Goal: Information Seeking & Learning: Learn about a topic

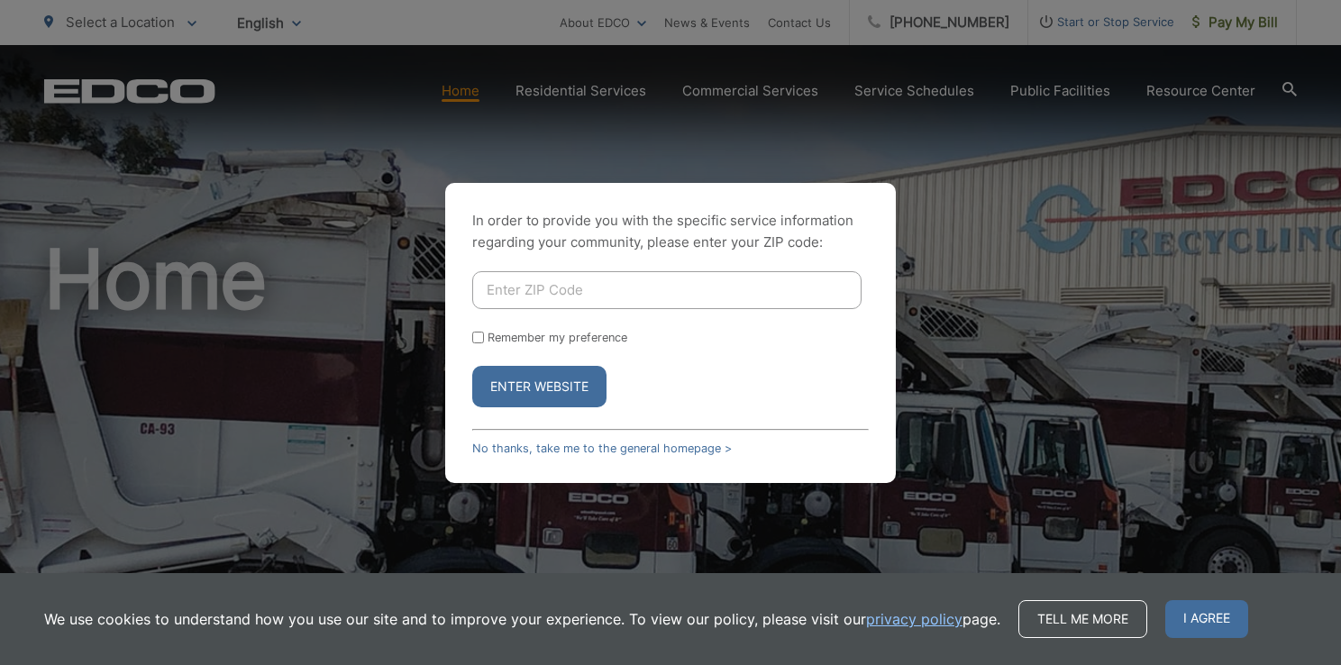
click at [588, 289] on input "Enter ZIP Code" at bounding box center [666, 290] width 389 height 38
type input "91977"
click at [472, 337] on input "Remember my preference" at bounding box center [478, 338] width 12 height 12
checkbox input "true"
click at [524, 372] on button "Enter Website" at bounding box center [539, 386] width 134 height 41
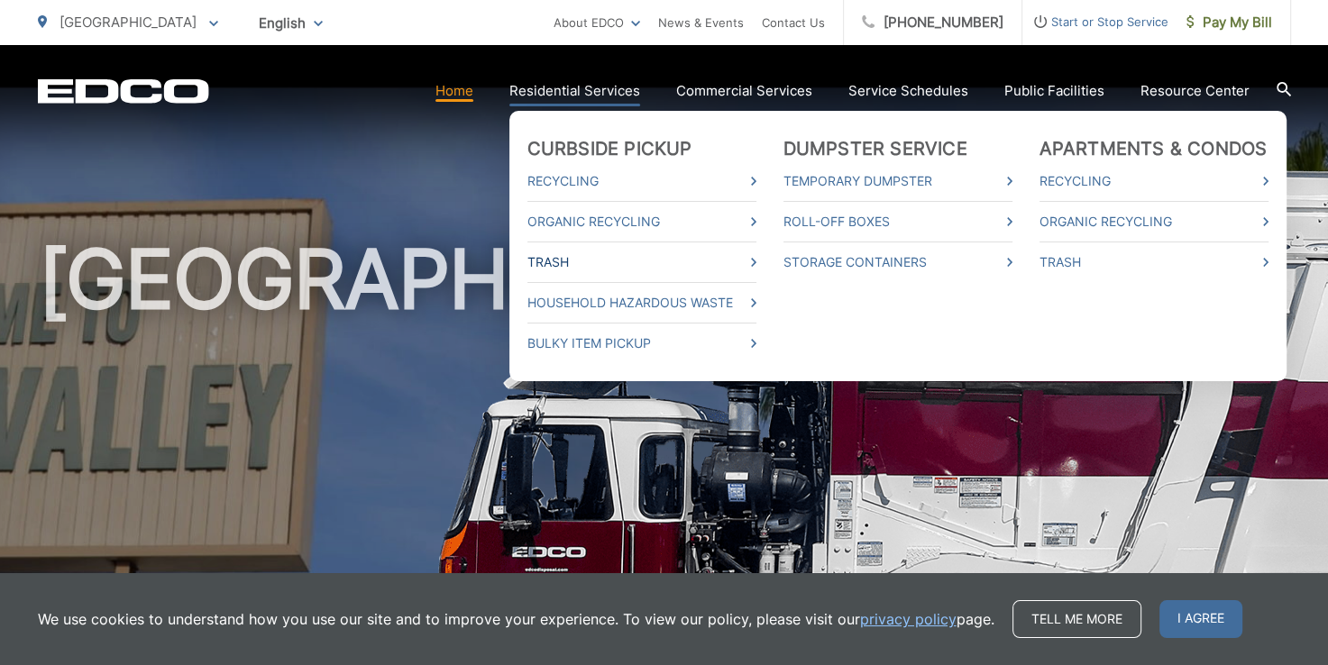
click at [685, 272] on link "Trash" at bounding box center [641, 262] width 229 height 22
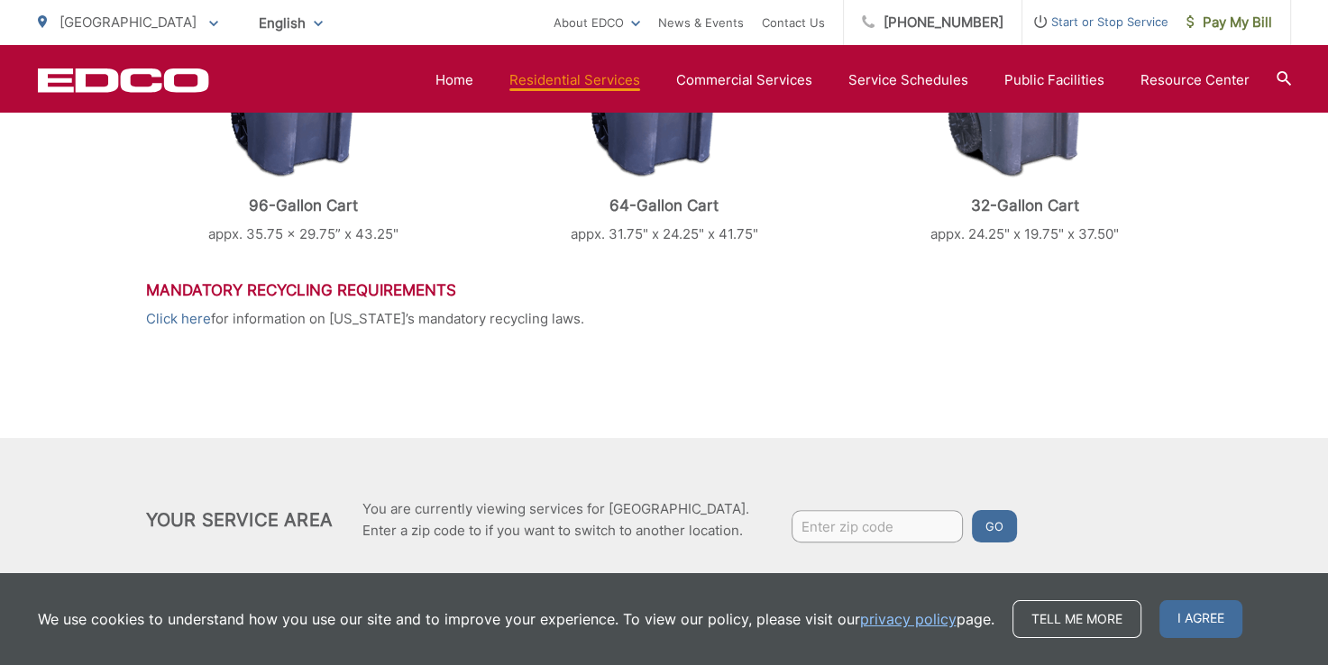
scroll to position [988, 0]
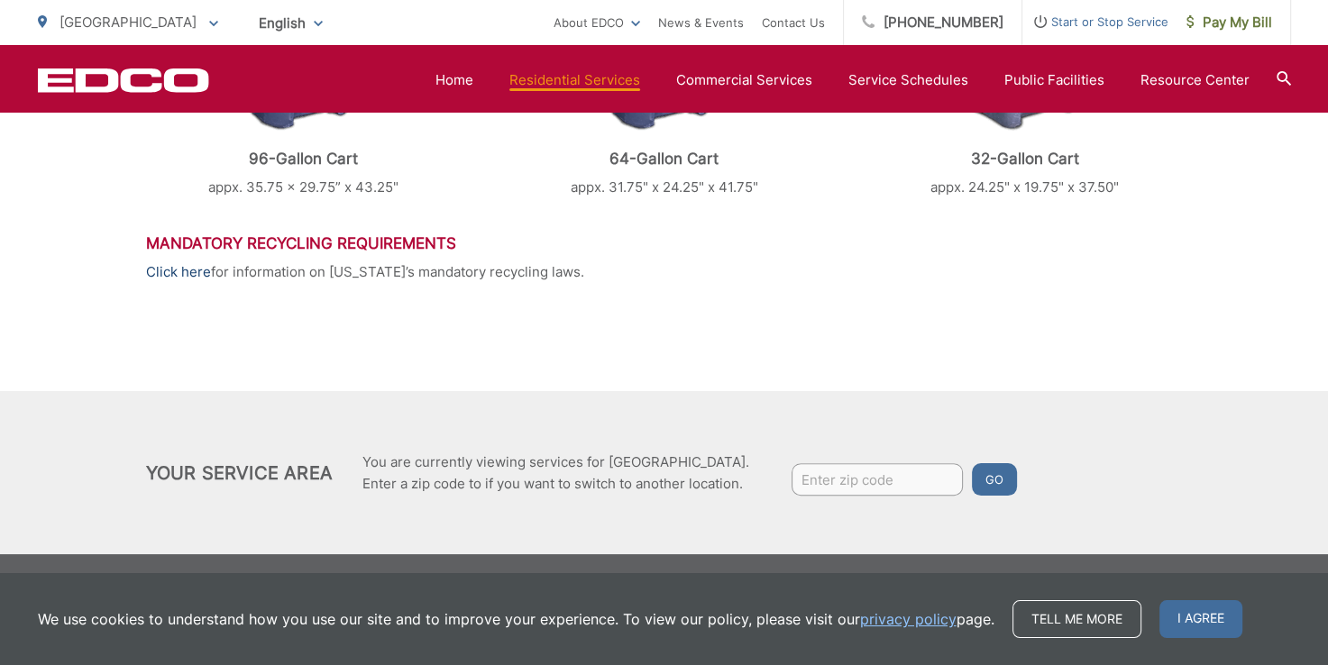
click at [176, 277] on link "Click here" at bounding box center [178, 272] width 65 height 22
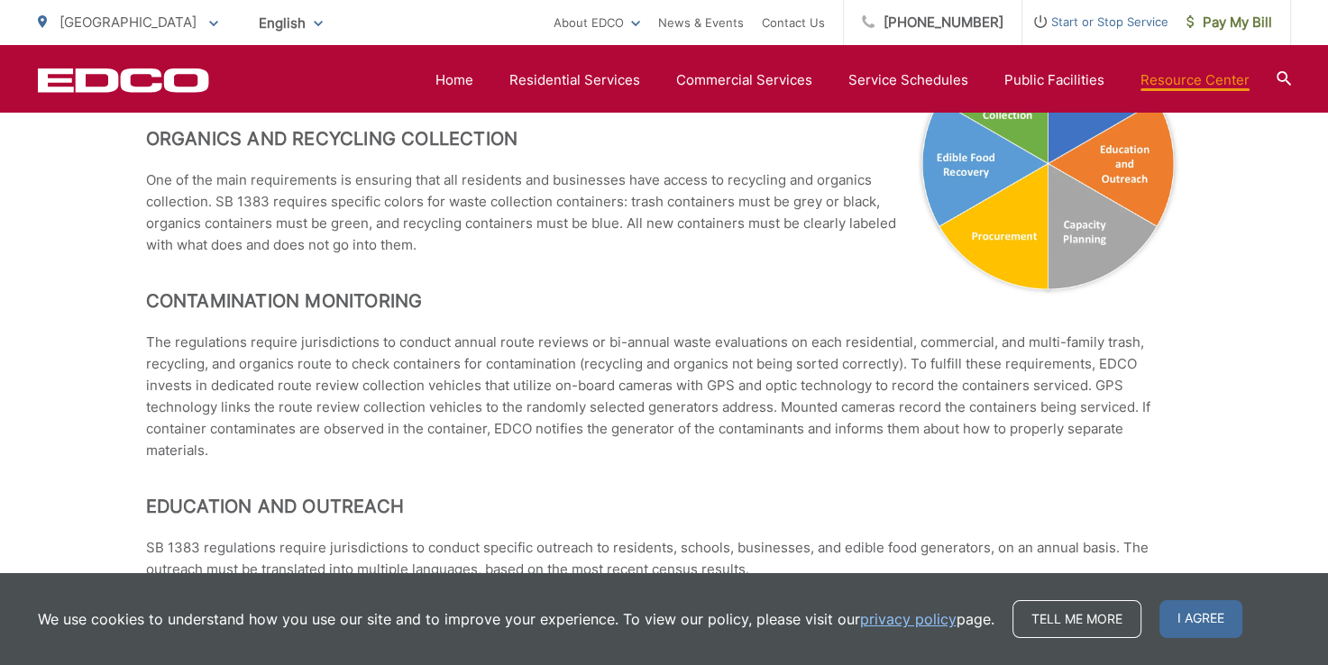
scroll to position [974, 0]
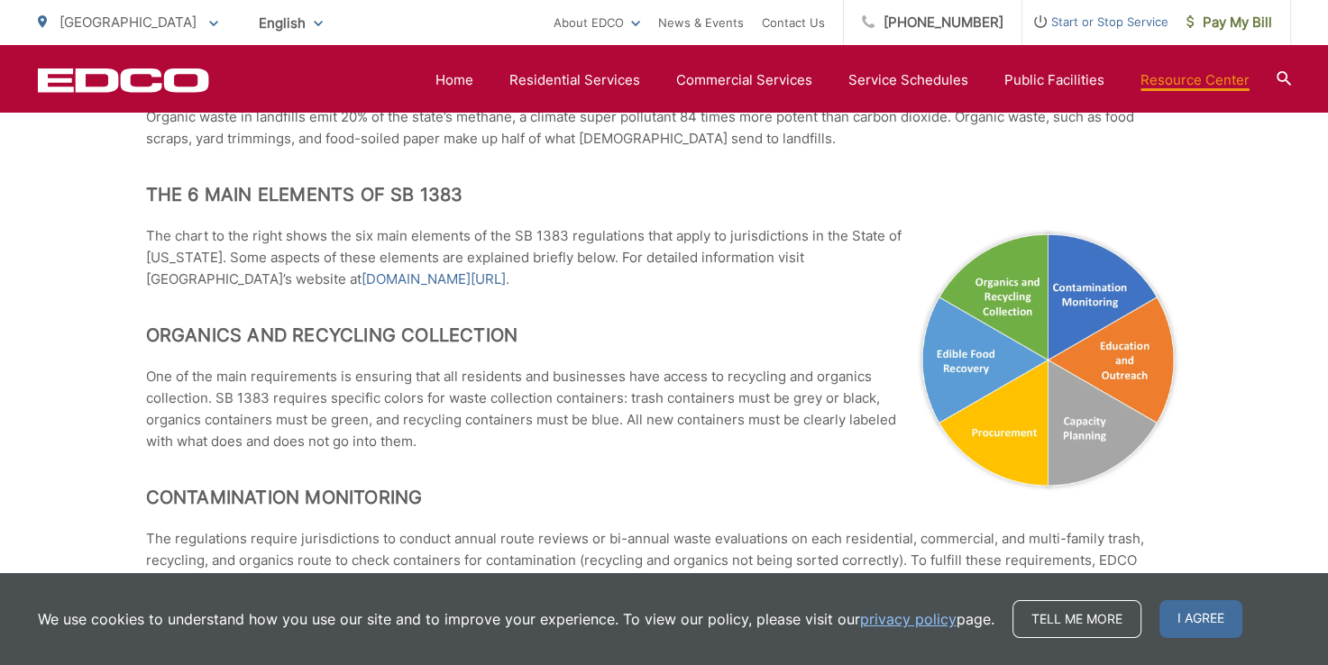
scroll to position [0, 0]
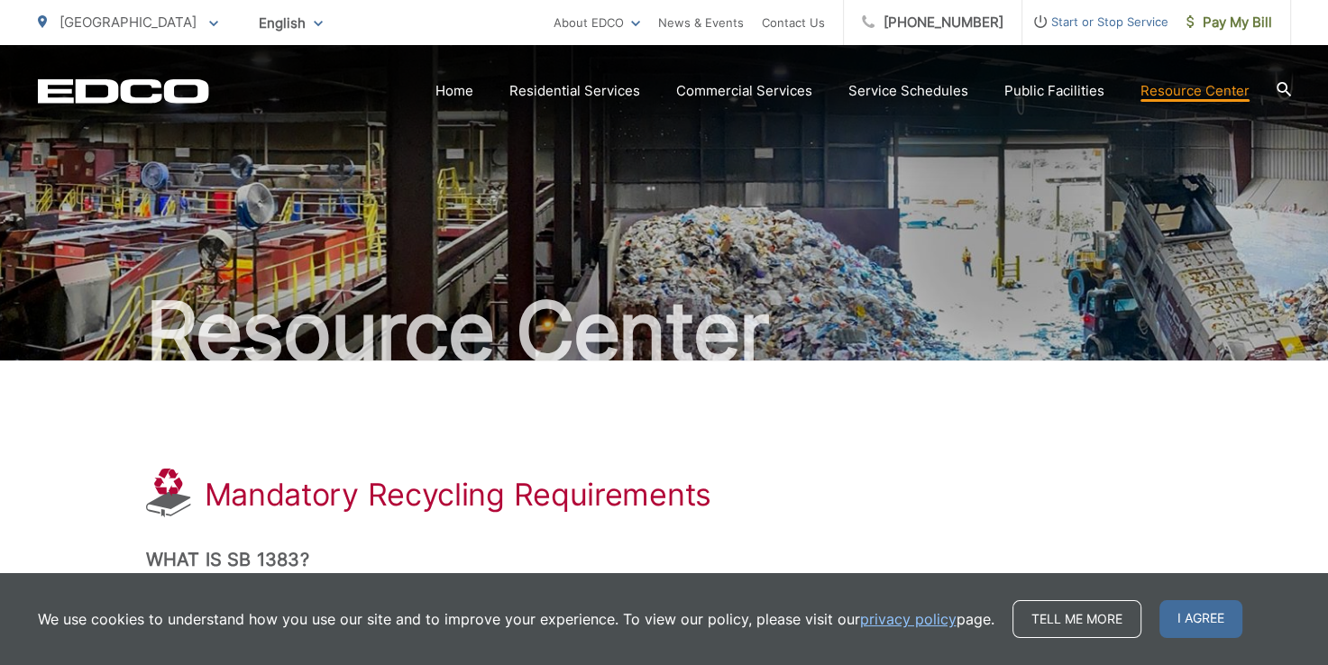
click at [1284, 85] on icon at bounding box center [1282, 89] width 14 height 14
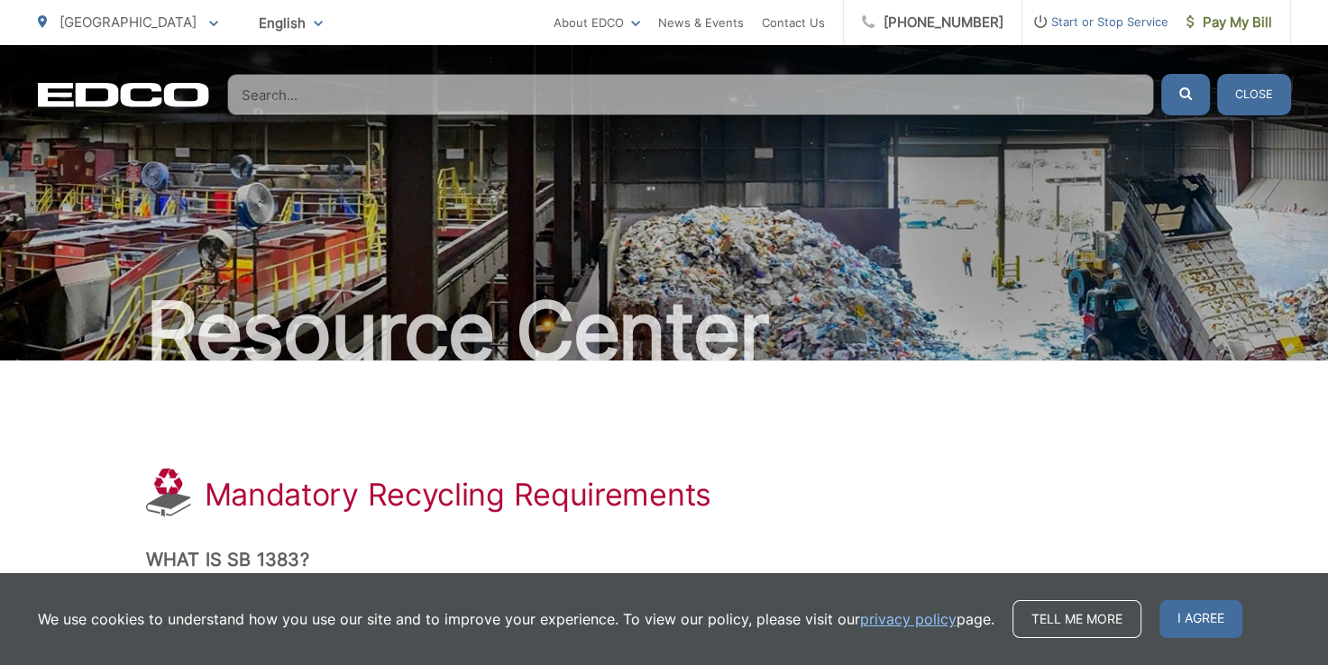
click at [1022, 95] on input "Search" at bounding box center [690, 94] width 927 height 41
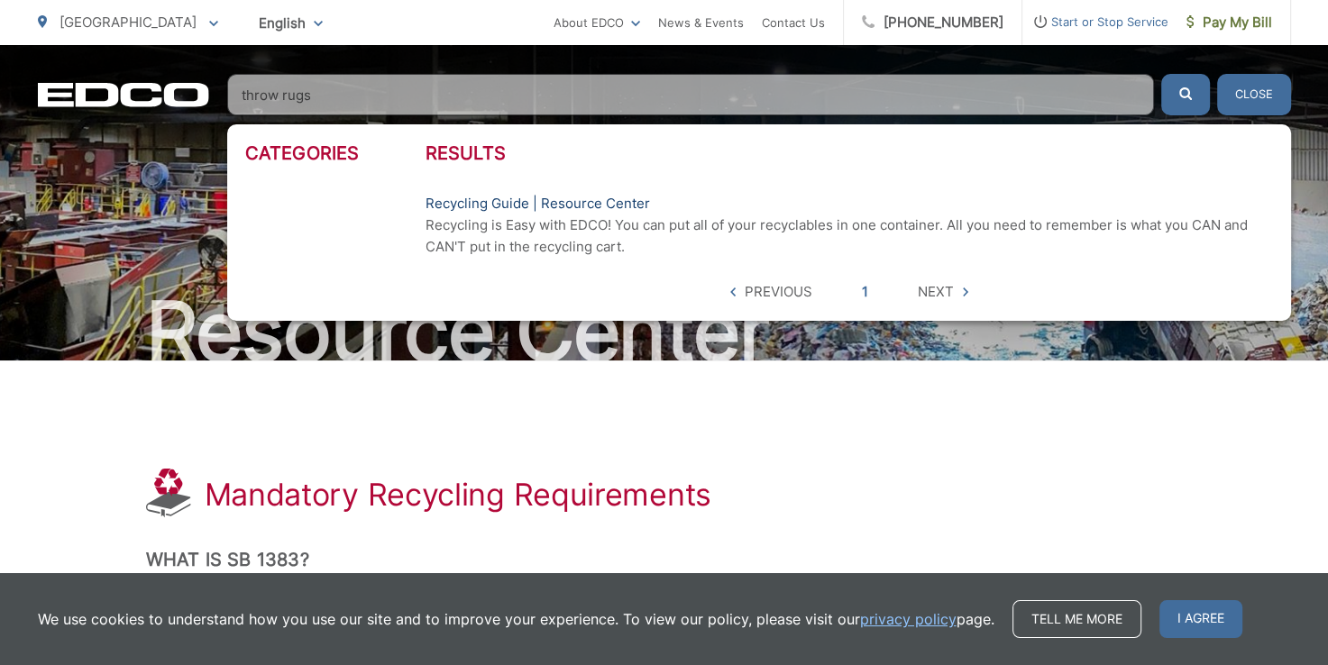
type input "throw rugs"
click at [618, 210] on link "Recycling Guide | Resource Center" at bounding box center [537, 204] width 224 height 22
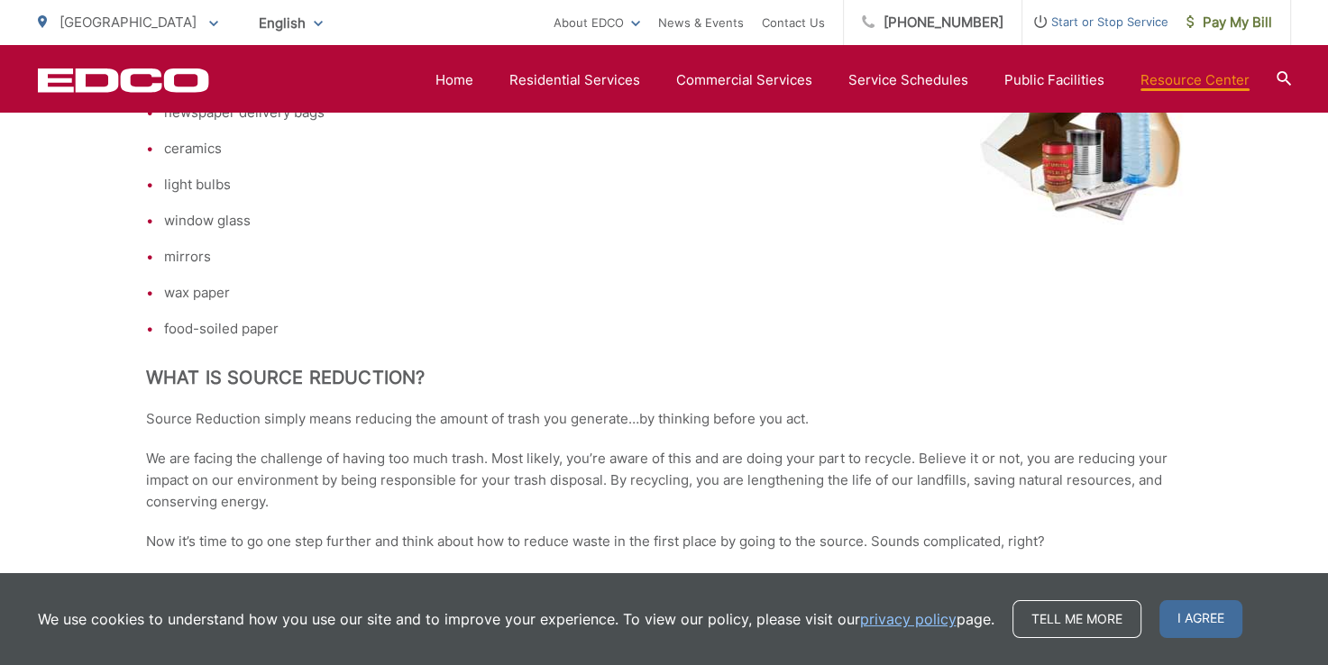
scroll to position [3138, 0]
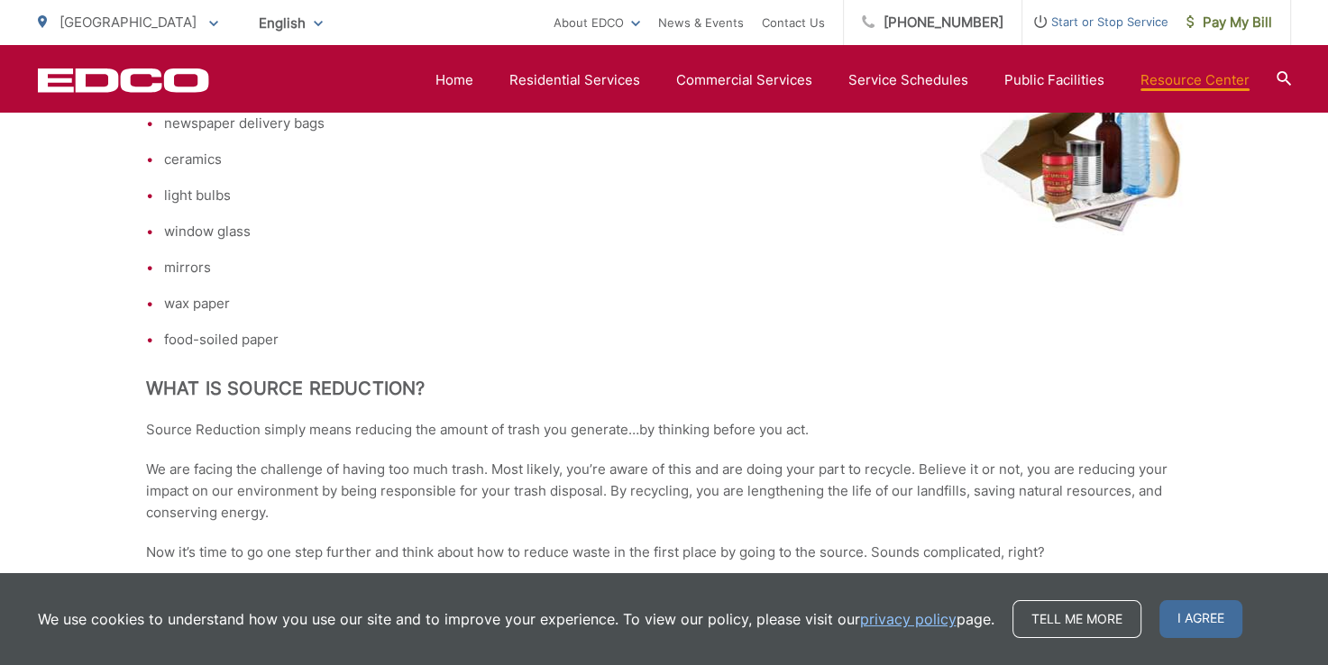
drag, startPoint x: 1327, startPoint y: 444, endPoint x: 1327, endPoint y: 470, distance: 25.2
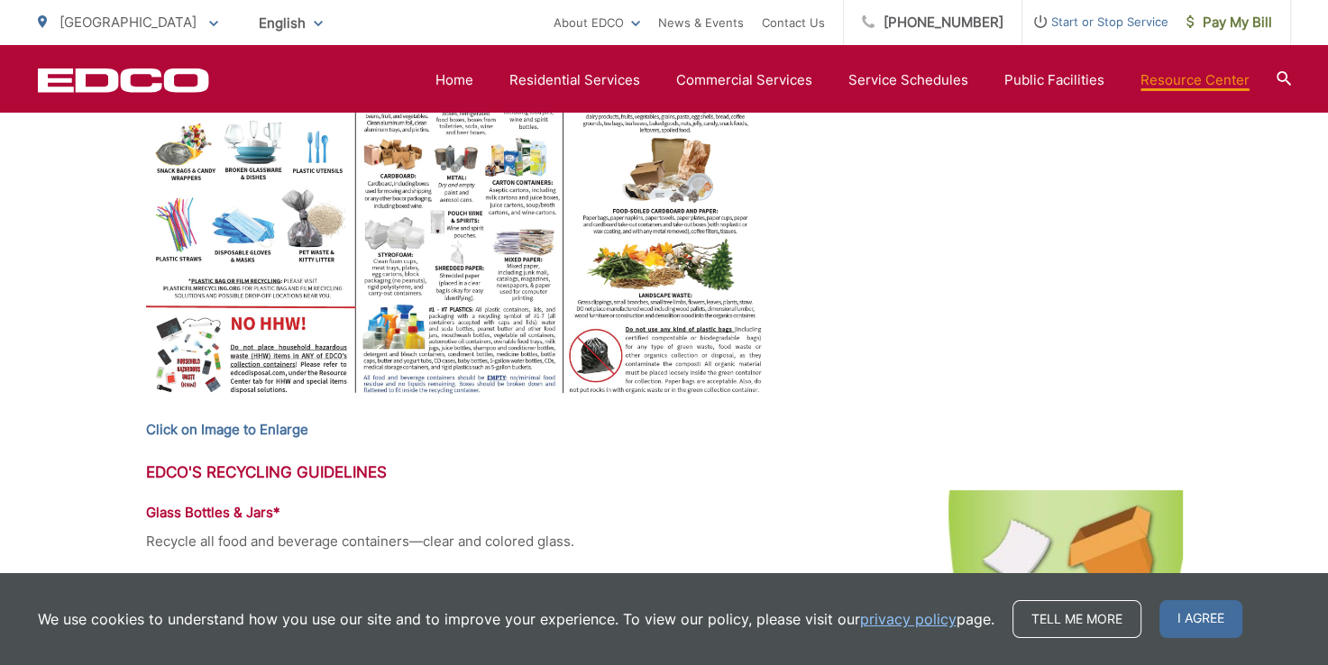
scroll to position [1117, 0]
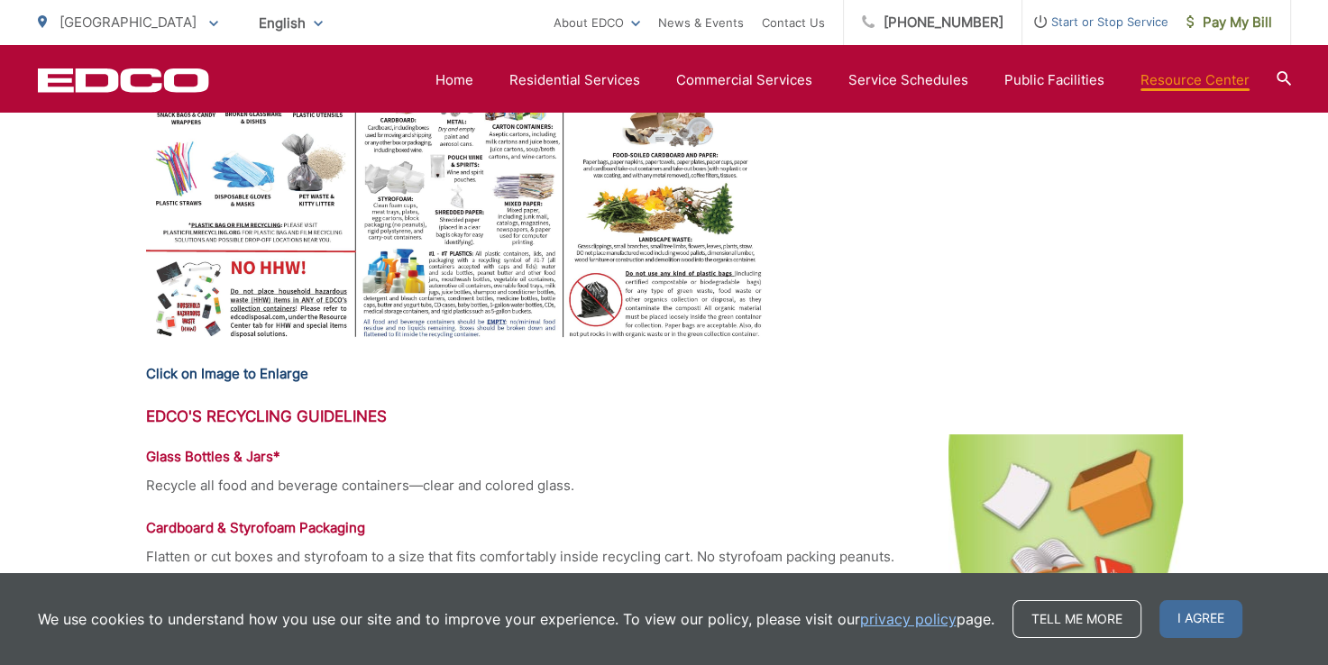
click at [278, 370] on strong "Click on Image to Enlarge" at bounding box center [227, 373] width 162 height 17
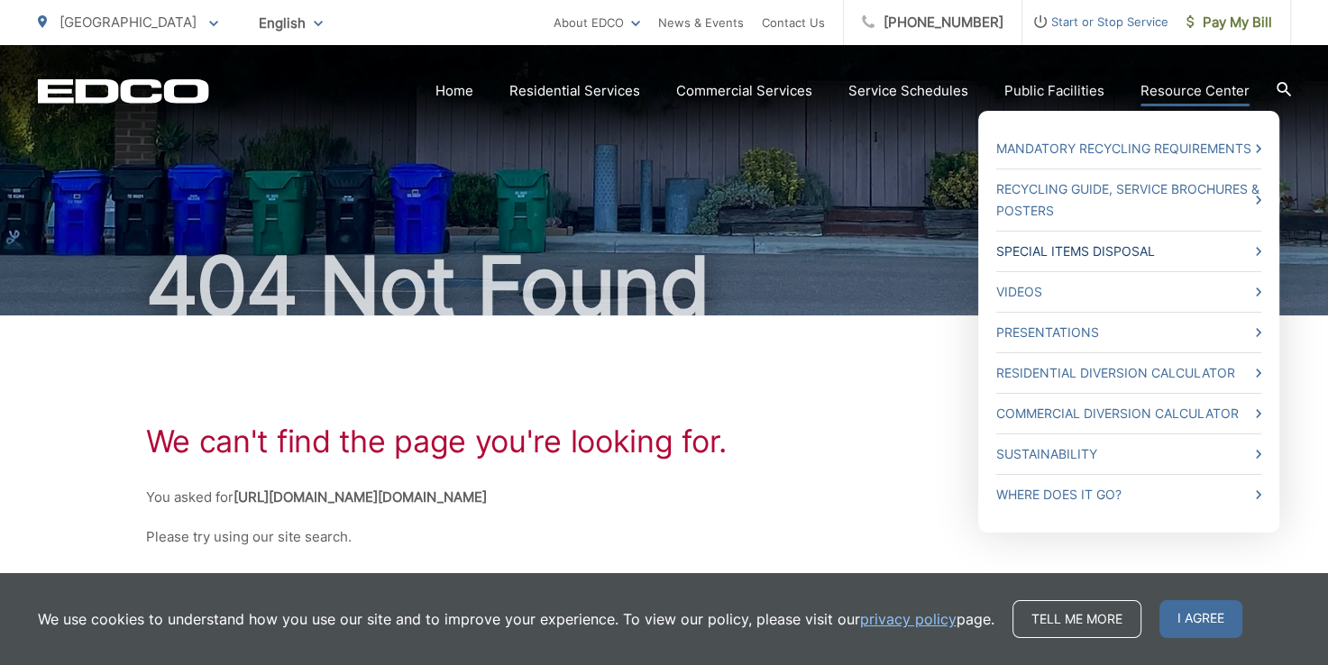
click at [1150, 244] on link "Special Items Disposal" at bounding box center [1128, 252] width 265 height 22
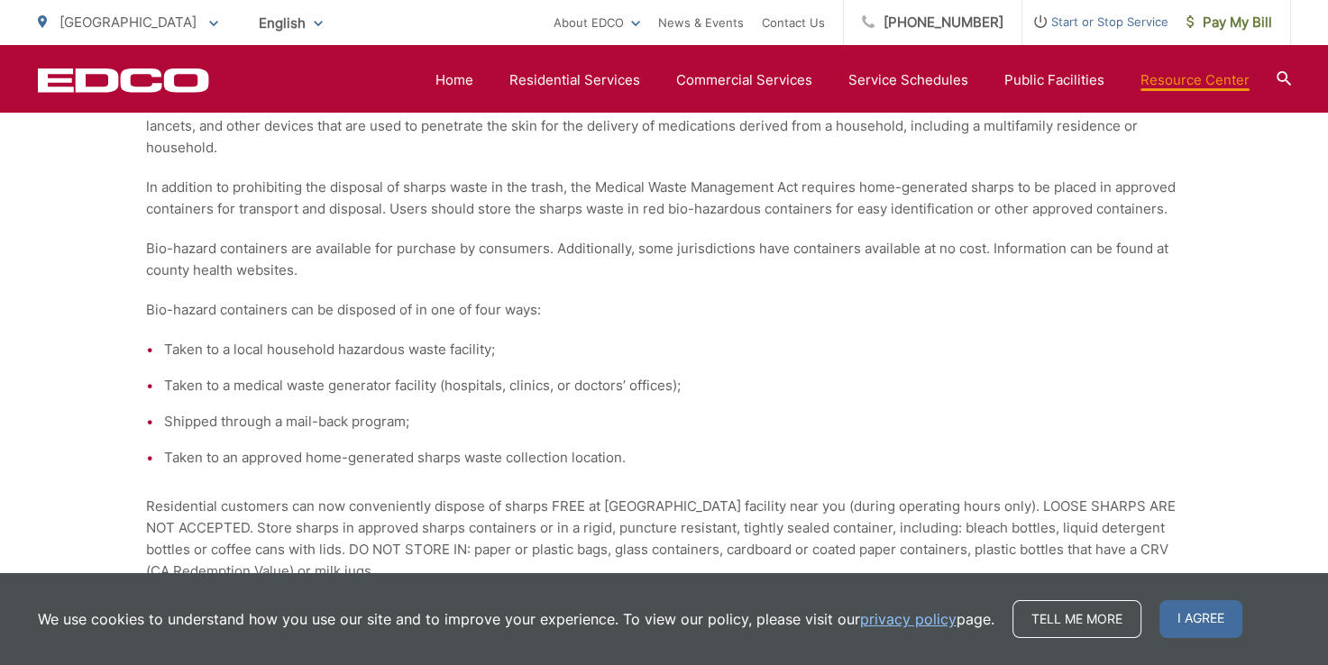
scroll to position [2839, 0]
